Goal: Information Seeking & Learning: Find specific fact

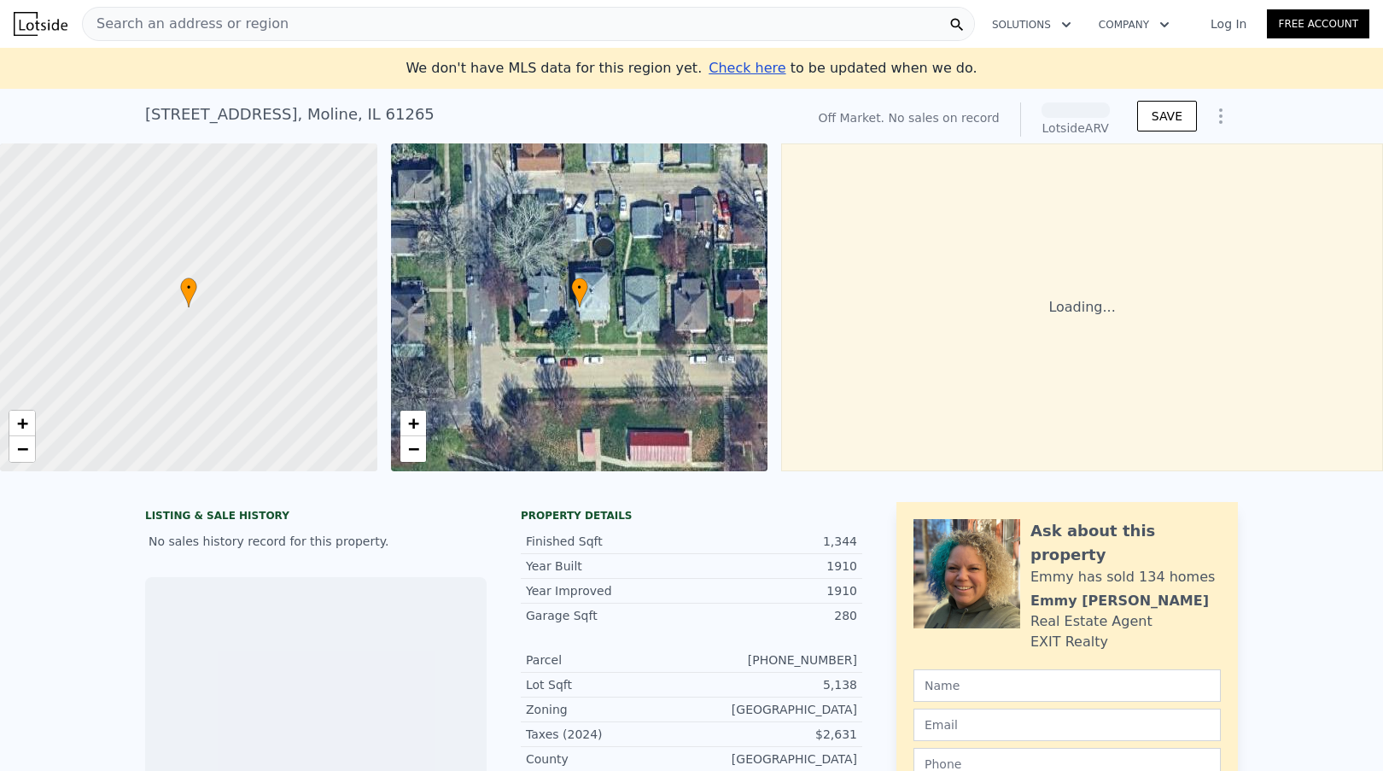
scroll to position [236, 0]
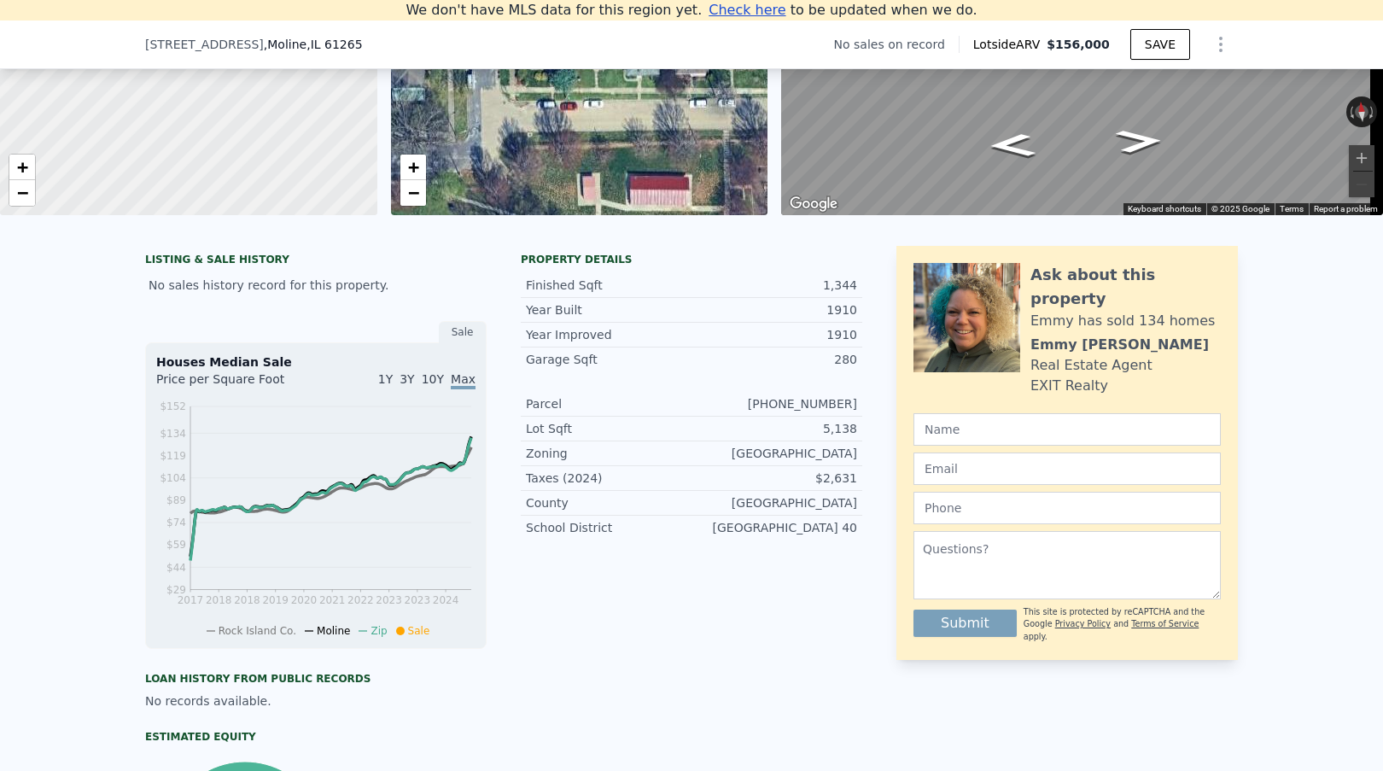
click at [843, 487] on div "$2,631" at bounding box center [775, 478] width 166 height 17
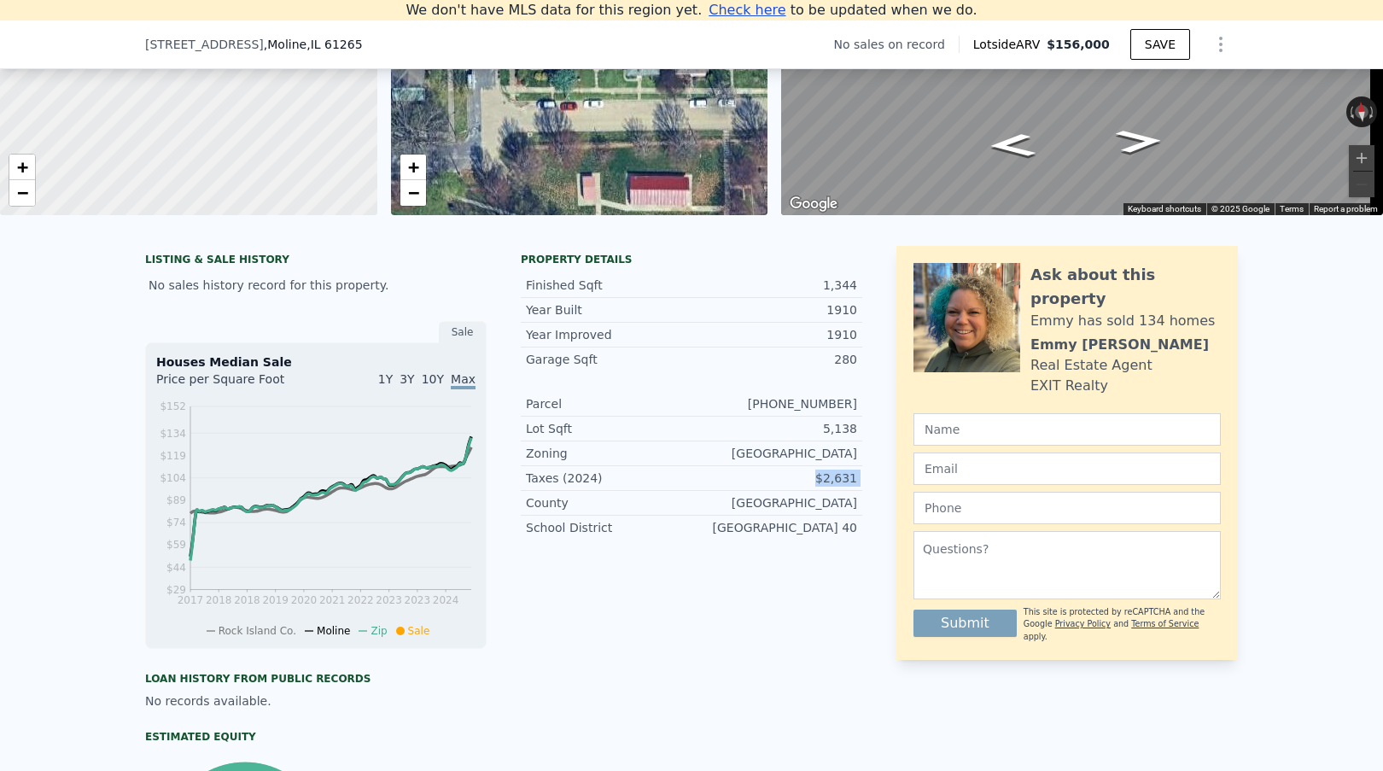
click at [828, 487] on div "$2,631" at bounding box center [775, 478] width 166 height 17
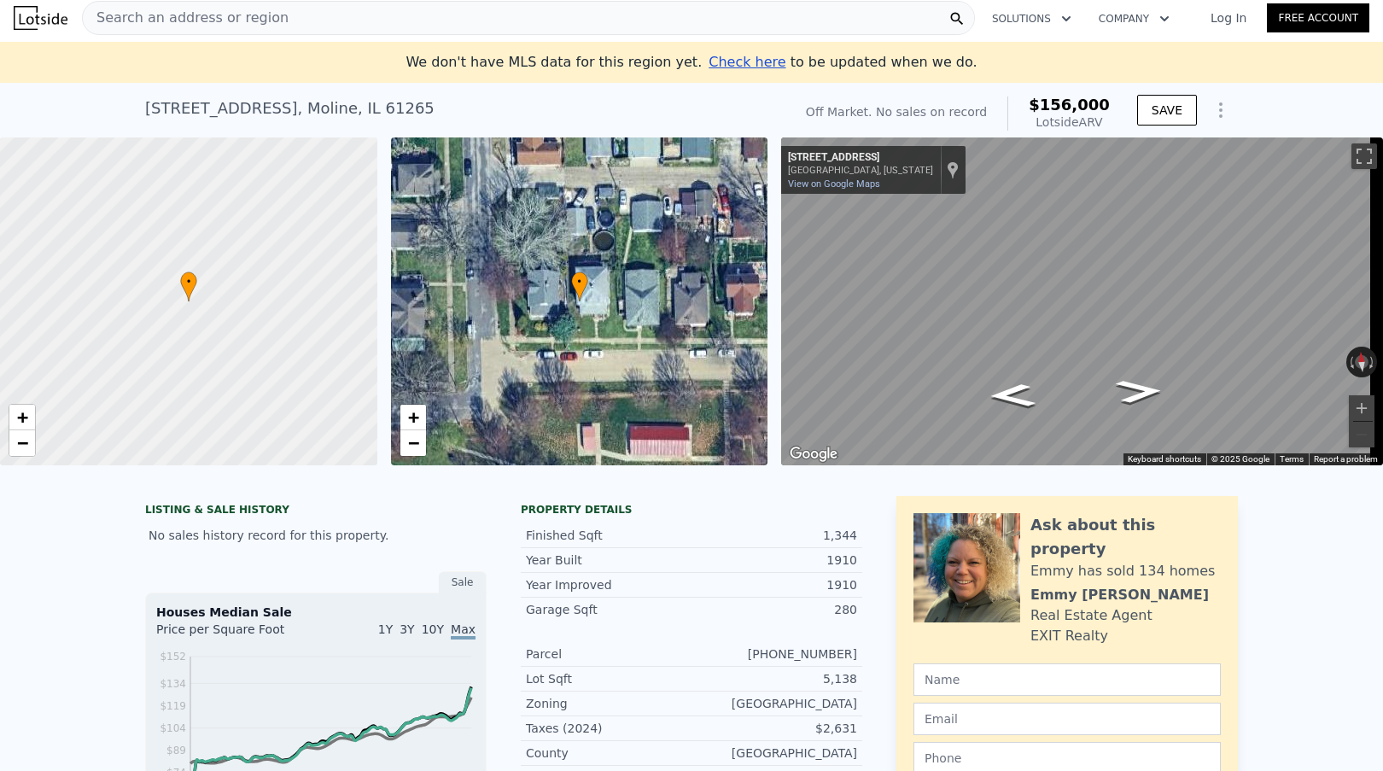
scroll to position [0, 0]
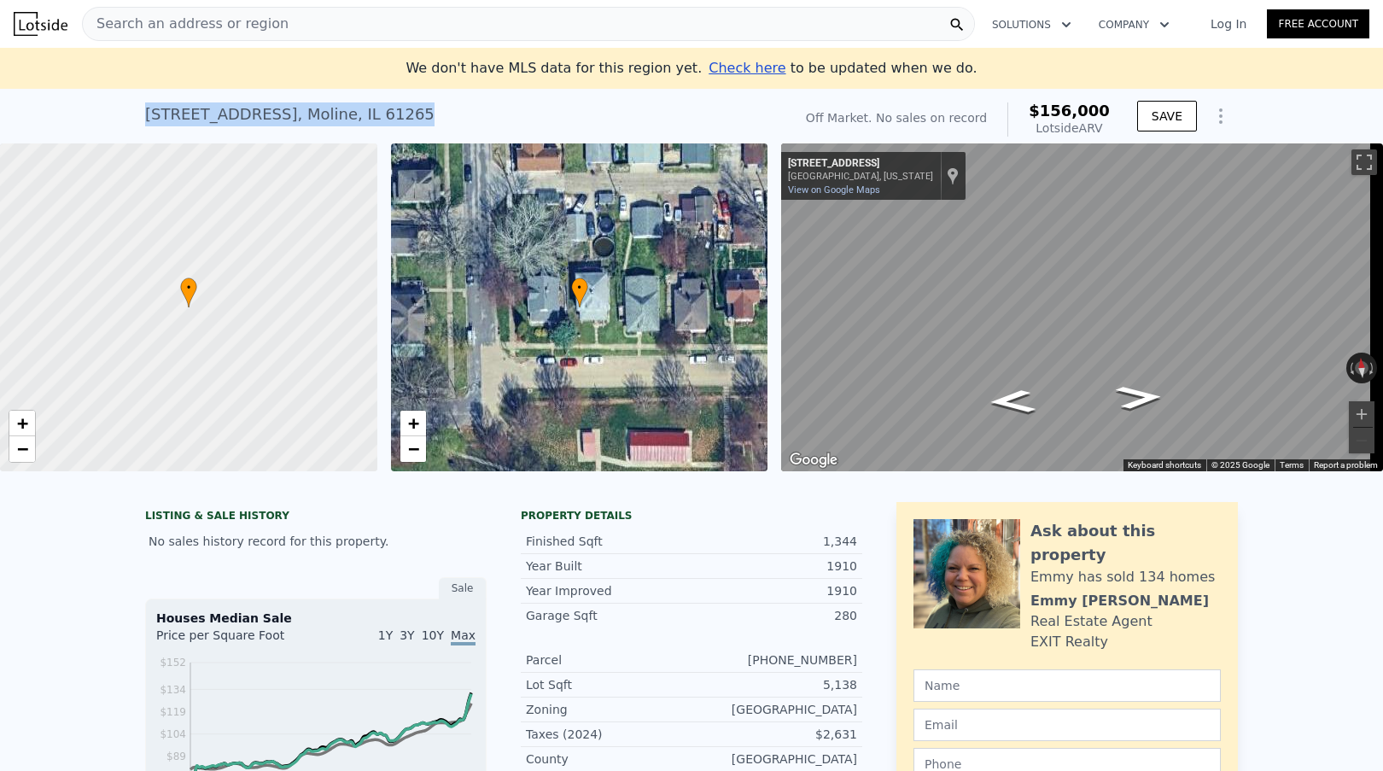
drag, startPoint x: 137, startPoint y: 110, endPoint x: 353, endPoint y: 116, distance: 215.2
click at [353, 116] on div "107 7th Ave , Moline , IL 61265 No sales on record (~ARV $156k ) Off Market. No…" at bounding box center [691, 116] width 1383 height 55
copy div "107 7th Ave , Moline , IL 61265"
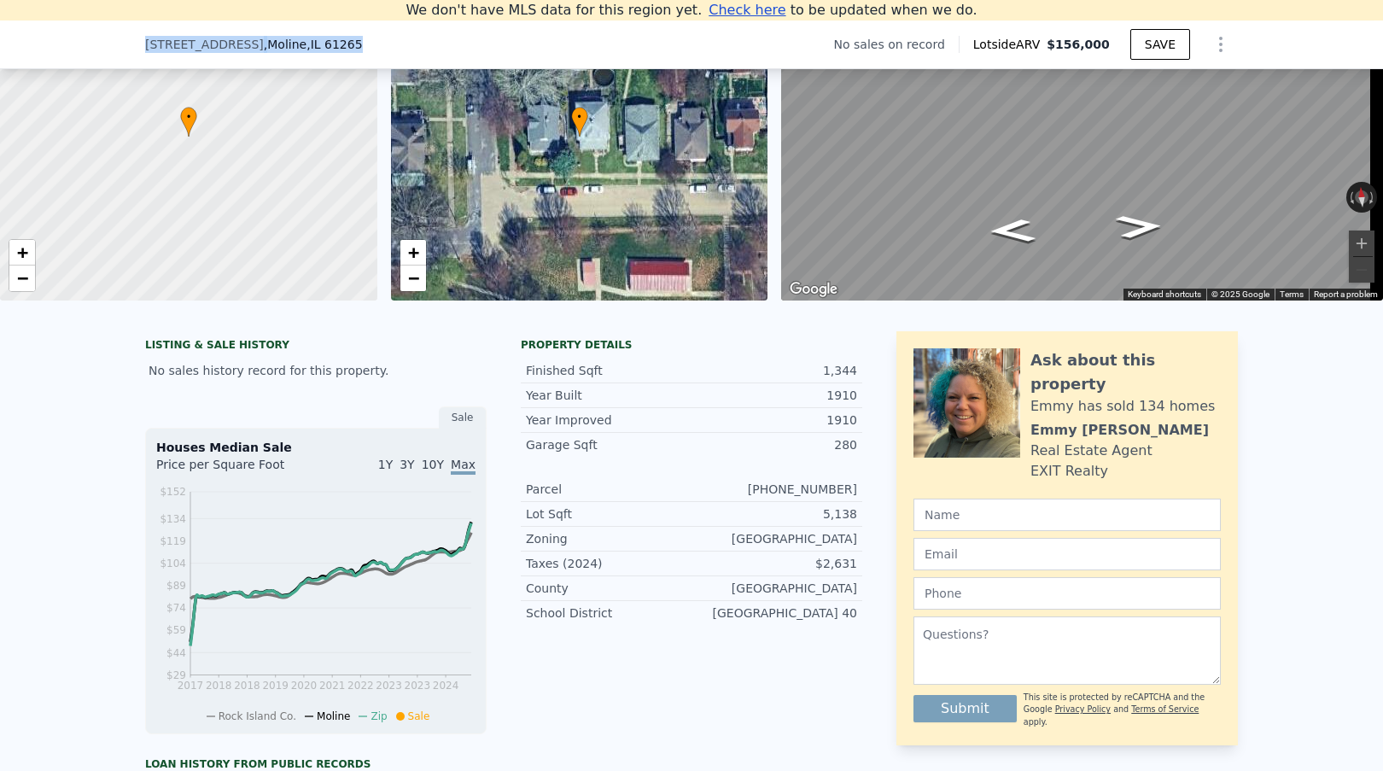
drag, startPoint x: 135, startPoint y: 45, endPoint x: 436, endPoint y: 68, distance: 302.2
click at [340, 42] on div "107 7th Ave , Moline , IL 61265 No sales on record Lotside ARV $156,000 SAVE" at bounding box center [691, 44] width 1383 height 49
copy div "107 7th Ave , Moline , IL 61265"
click at [832, 572] on div "$2,631" at bounding box center [775, 563] width 166 height 17
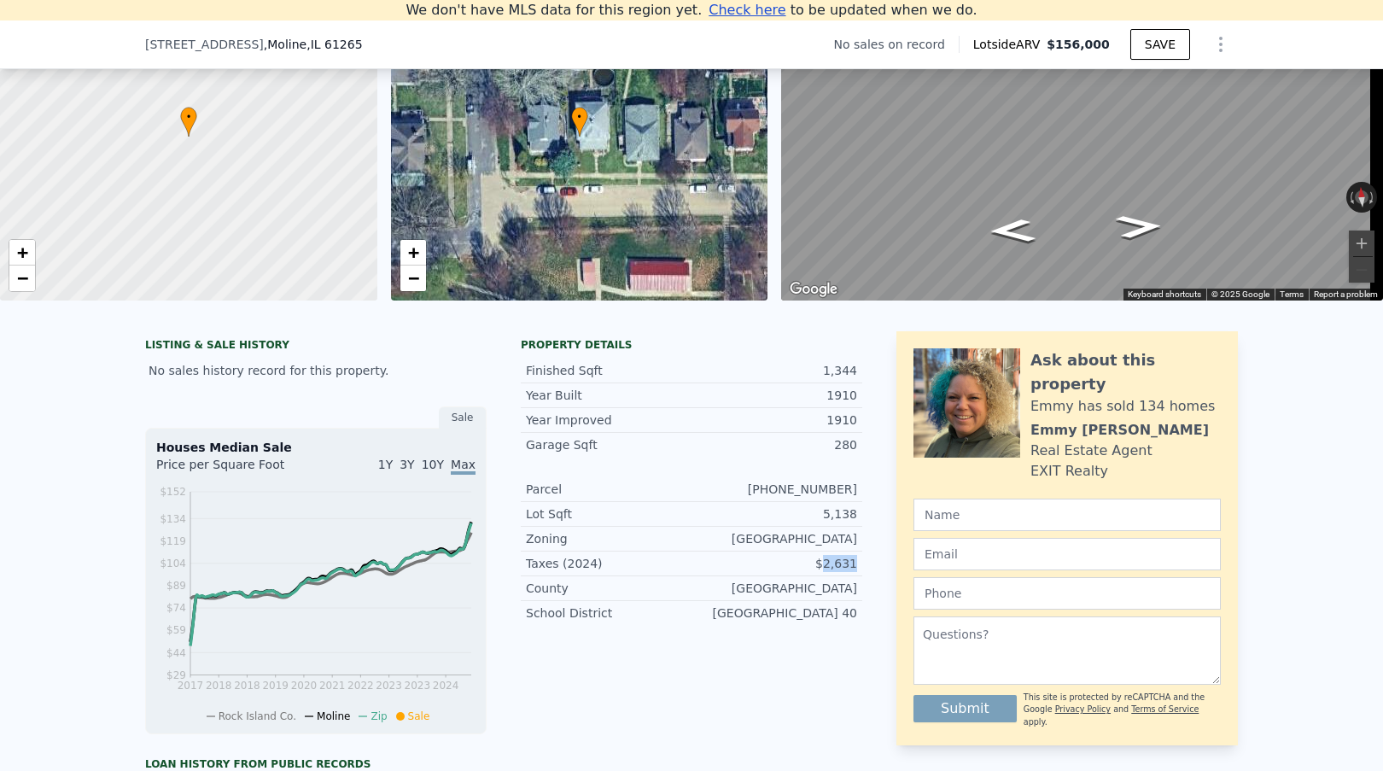
copy div "2,631"
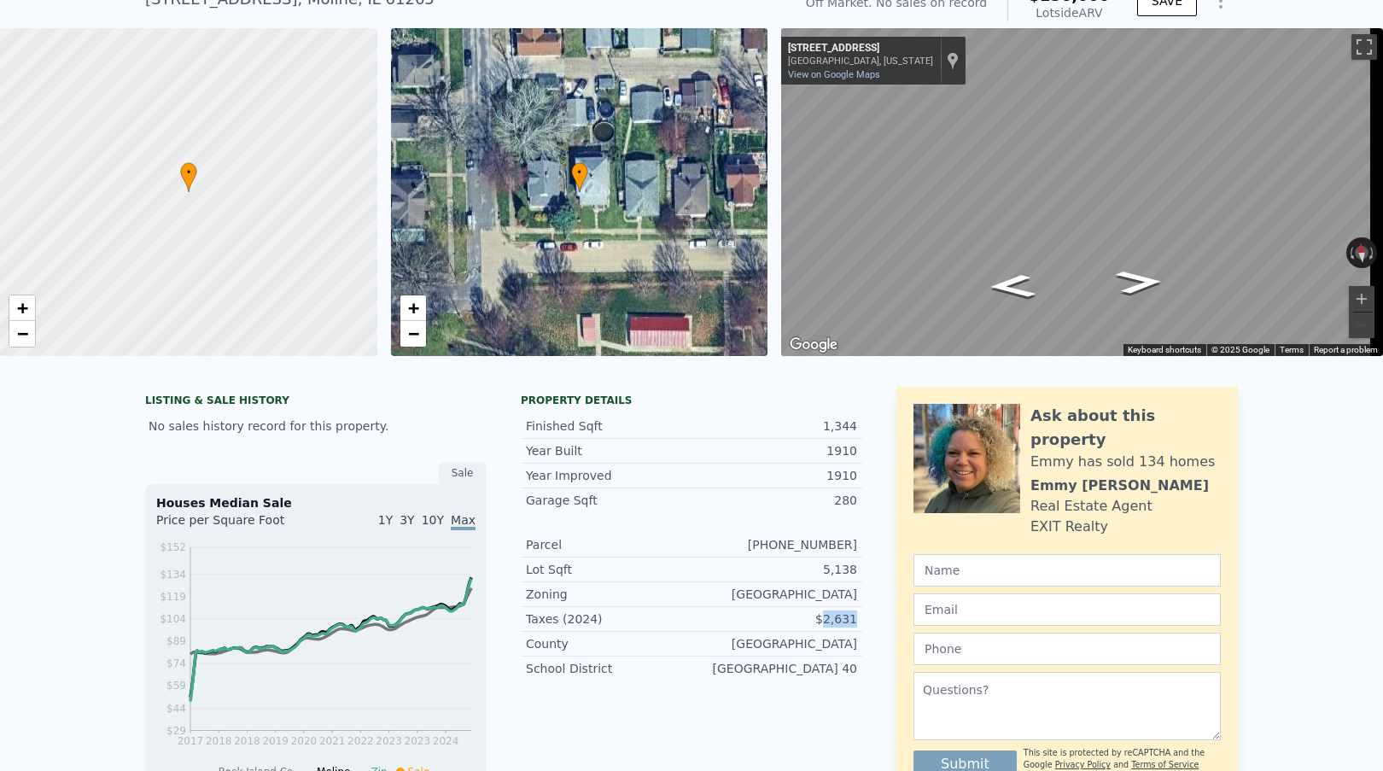
scroll to position [85, 0]
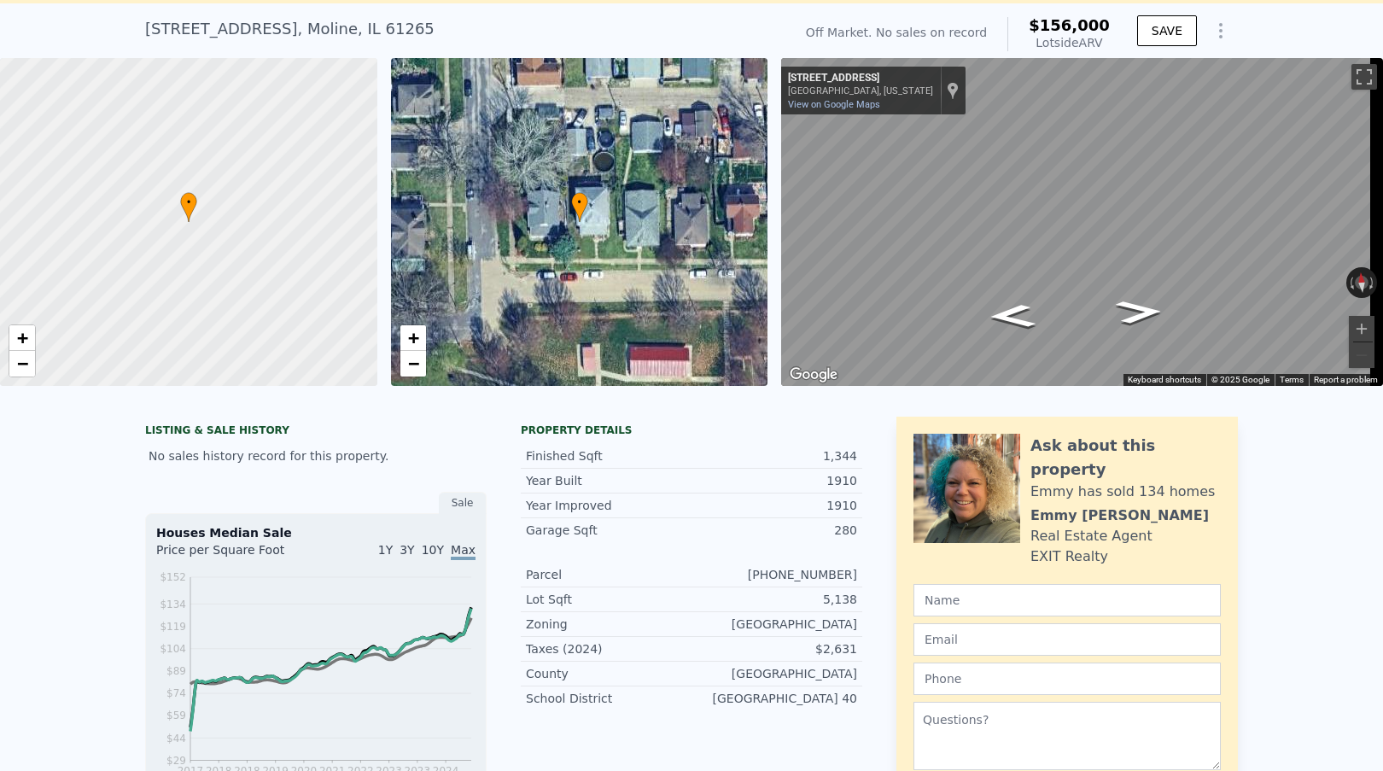
click at [295, 20] on div "107 7th Ave , Moline , IL 61265" at bounding box center [289, 29] width 289 height 24
copy div "107 7th Ave , Moline , IL 61265 No sales on record (~ARV $156k )"
click at [253, 43] on div "107 7th Ave , Moline , IL 61265 No sales on record (~ARV $156k )" at bounding box center [465, 34] width 640 height 48
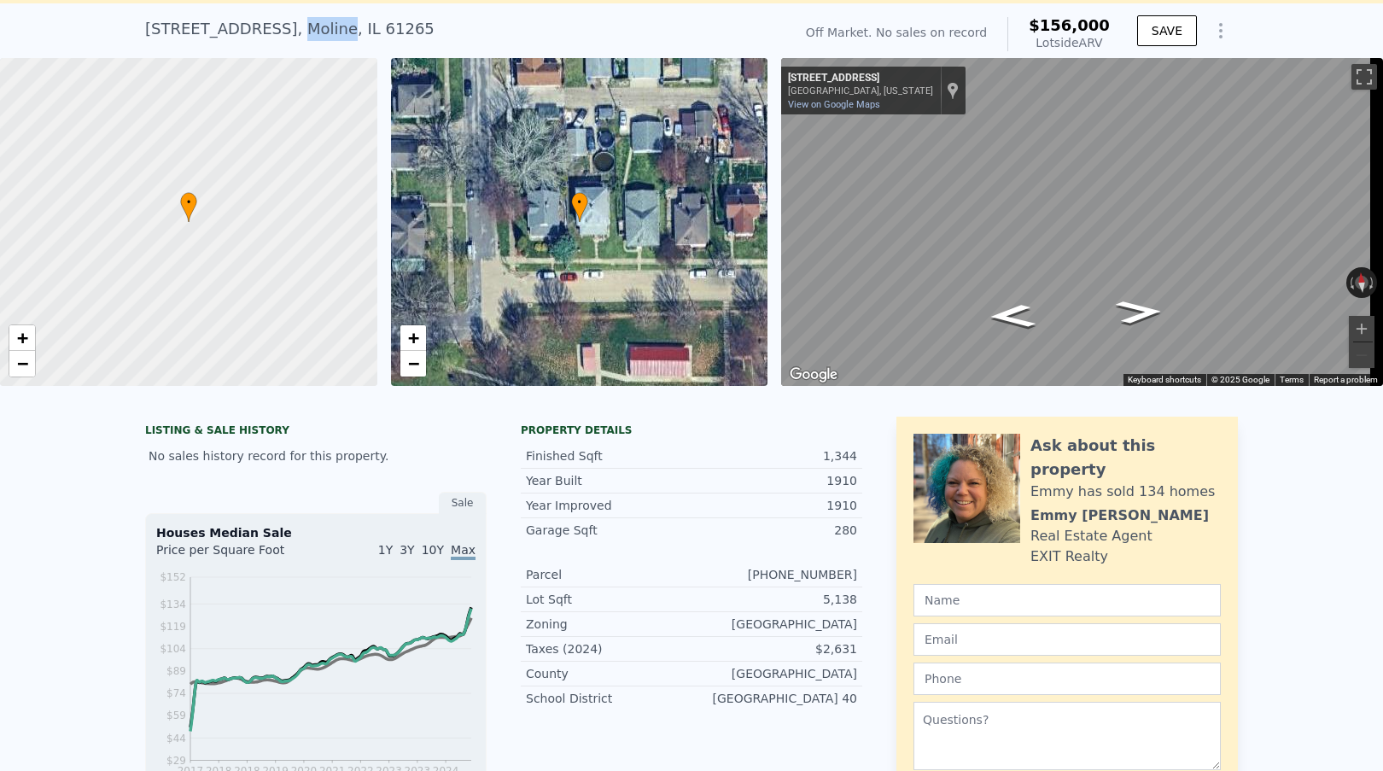
click at [253, 43] on div "107 7th Ave , Moline , IL 61265 No sales on record (~ARV $156k )" at bounding box center [465, 34] width 640 height 48
click at [254, 32] on div "107 7th Ave , Moline , IL 61265" at bounding box center [289, 29] width 289 height 24
click at [247, 30] on div "107 7th Ave , Moline , IL 61265" at bounding box center [289, 29] width 289 height 24
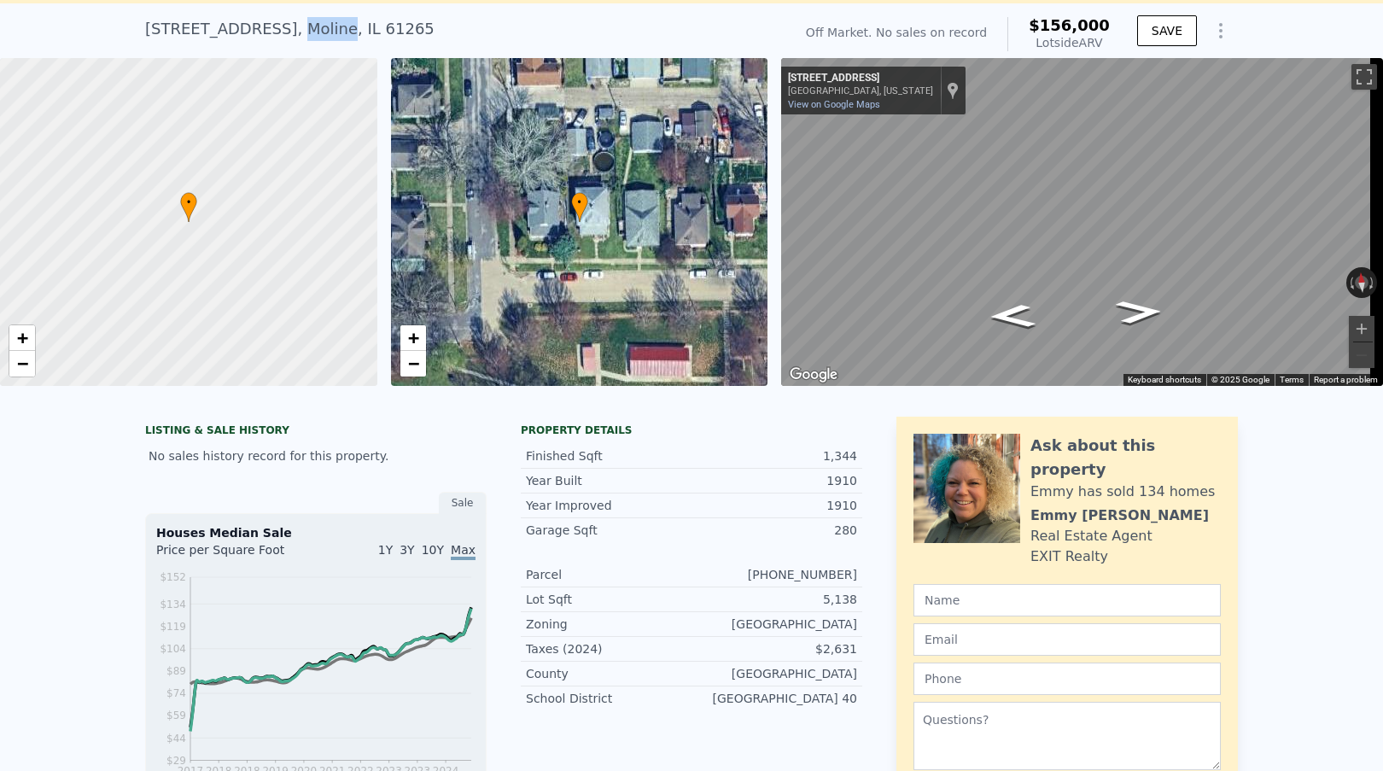
click at [247, 30] on div "107 7th Ave , Moline , IL 61265" at bounding box center [289, 29] width 289 height 24
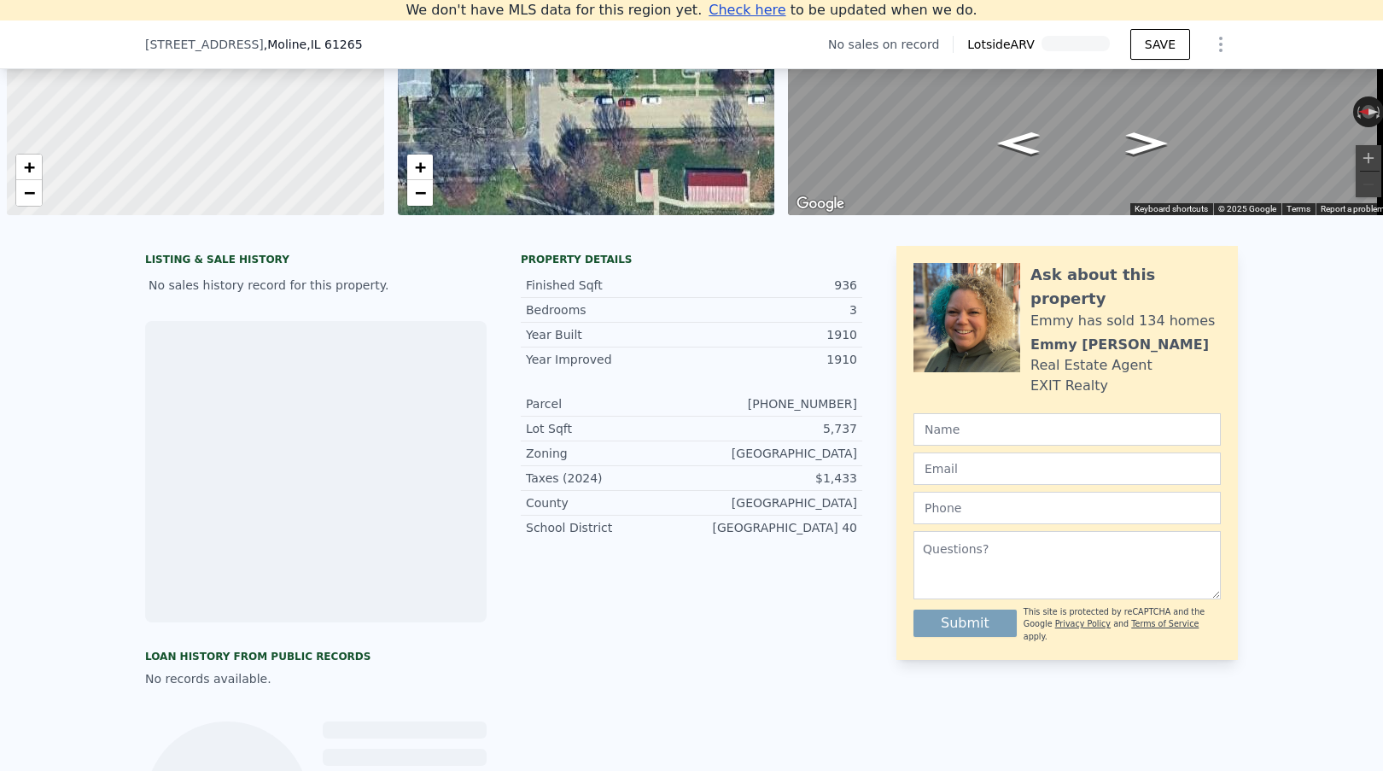
scroll to position [0, 7]
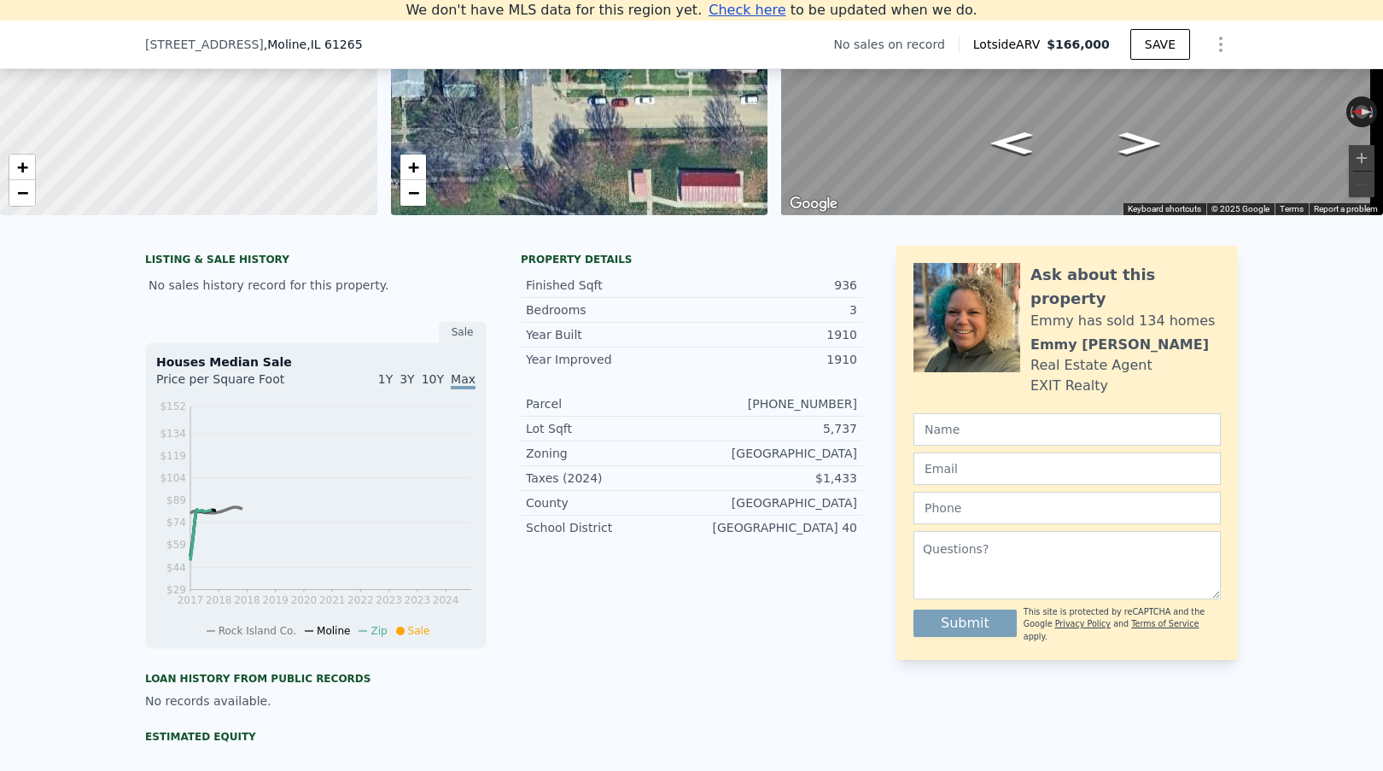
click at [831, 487] on div "$1,433" at bounding box center [775, 478] width 166 height 17
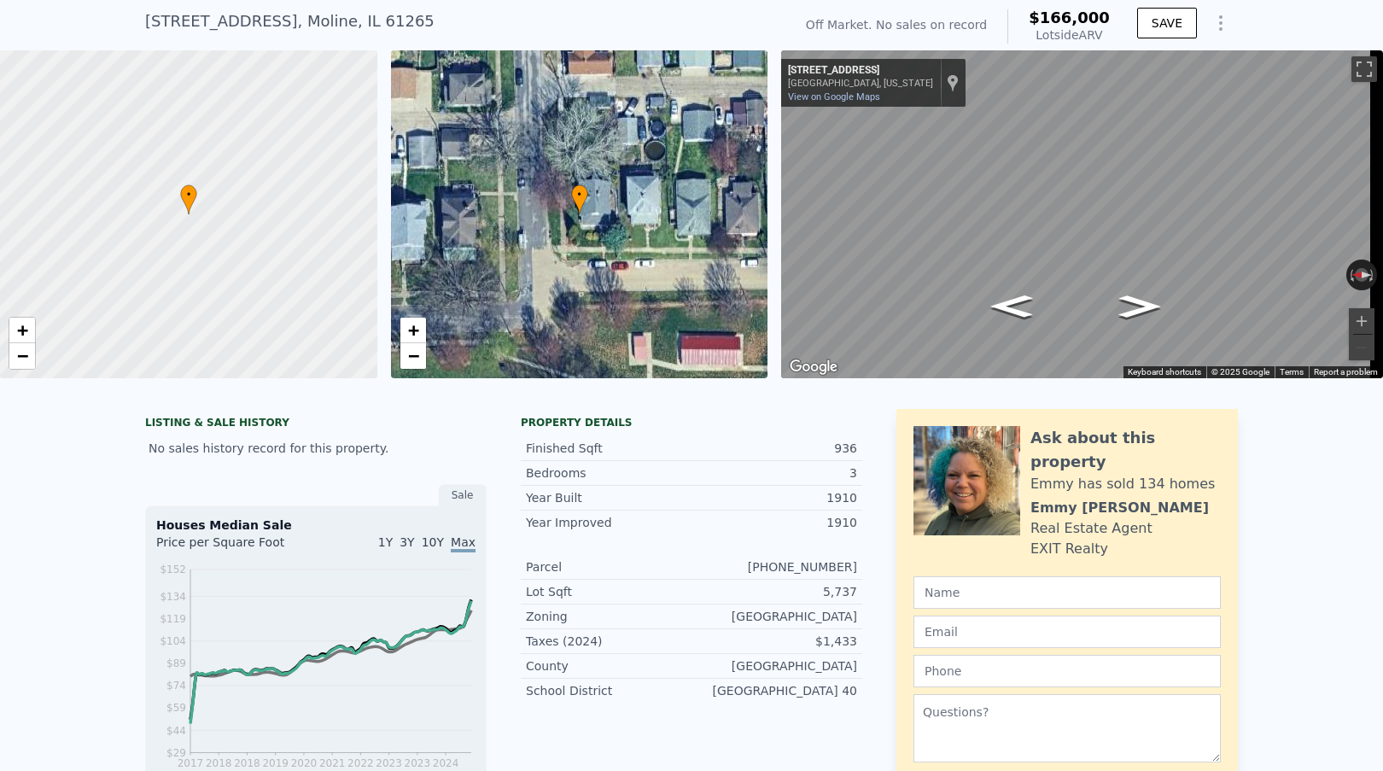
scroll to position [20, 0]
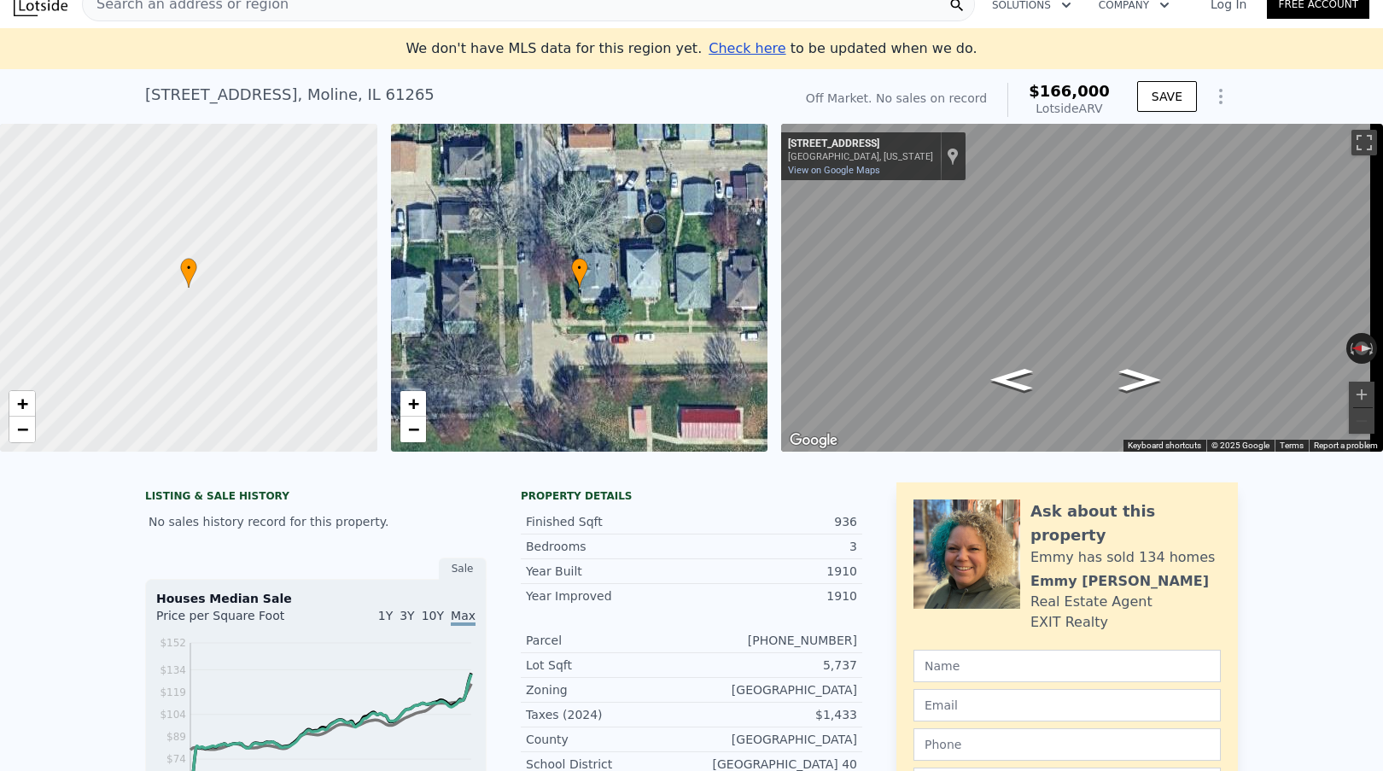
click at [239, 91] on div "[STREET_ADDRESS]" at bounding box center [289, 95] width 289 height 24
copy div "[STREET_ADDRESS] No sales on record (~ARV $166k )"
